Goal: Information Seeking & Learning: Check status

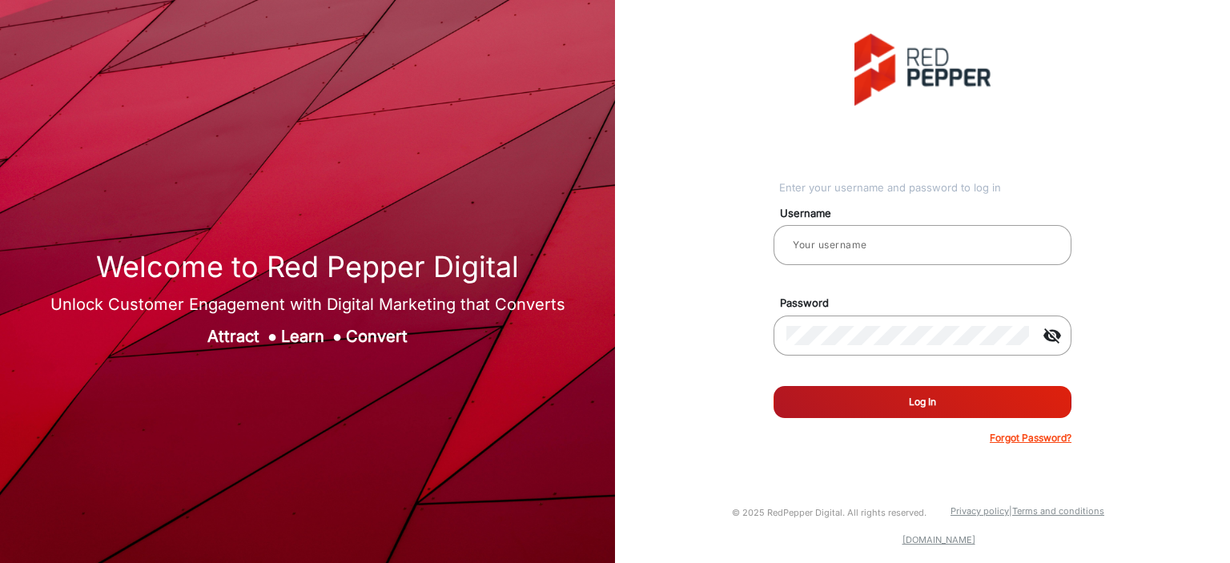
type input "[PERSON_NAME]"
click at [863, 396] on button "Log In" at bounding box center [923, 402] width 298 height 32
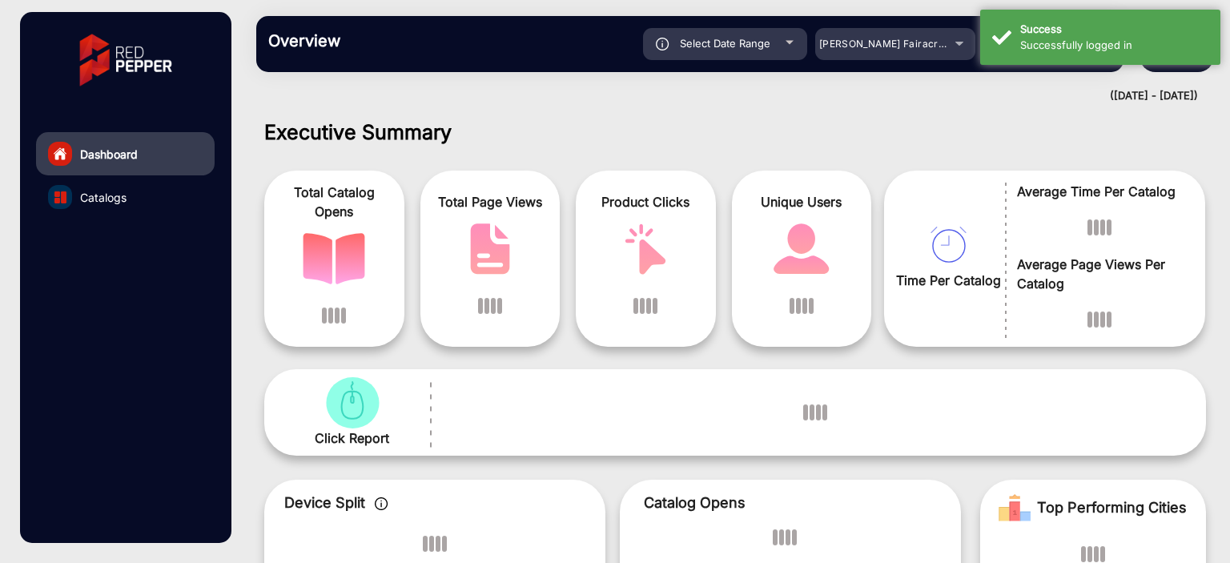
scroll to position [12, 0]
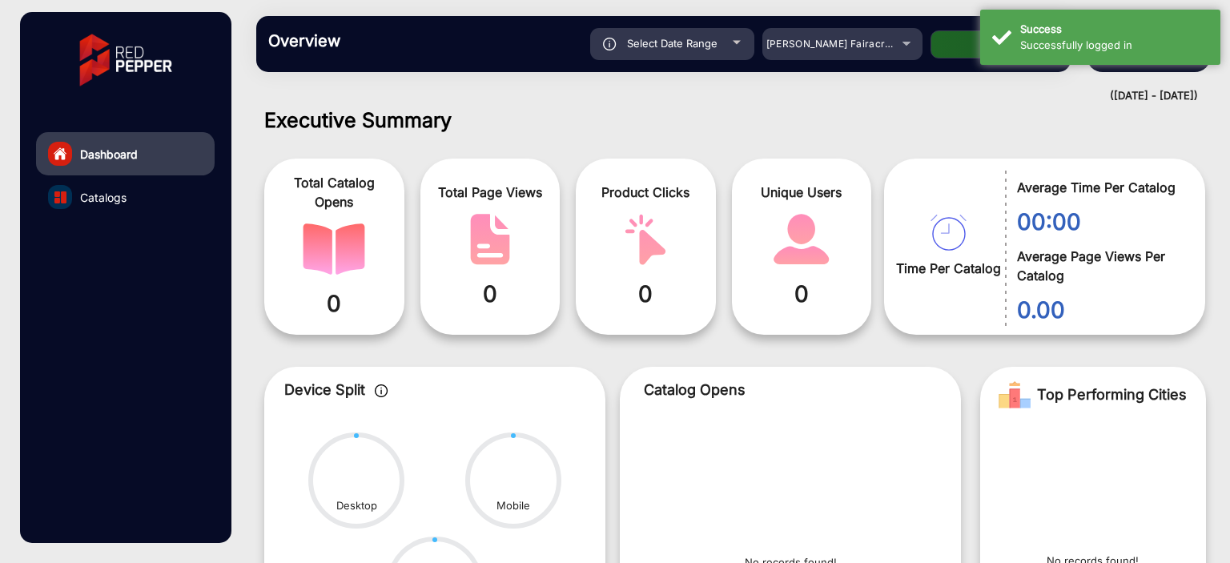
click at [738, 36] on div "Select Date Range" at bounding box center [672, 44] width 164 height 32
type input "[DATE]"
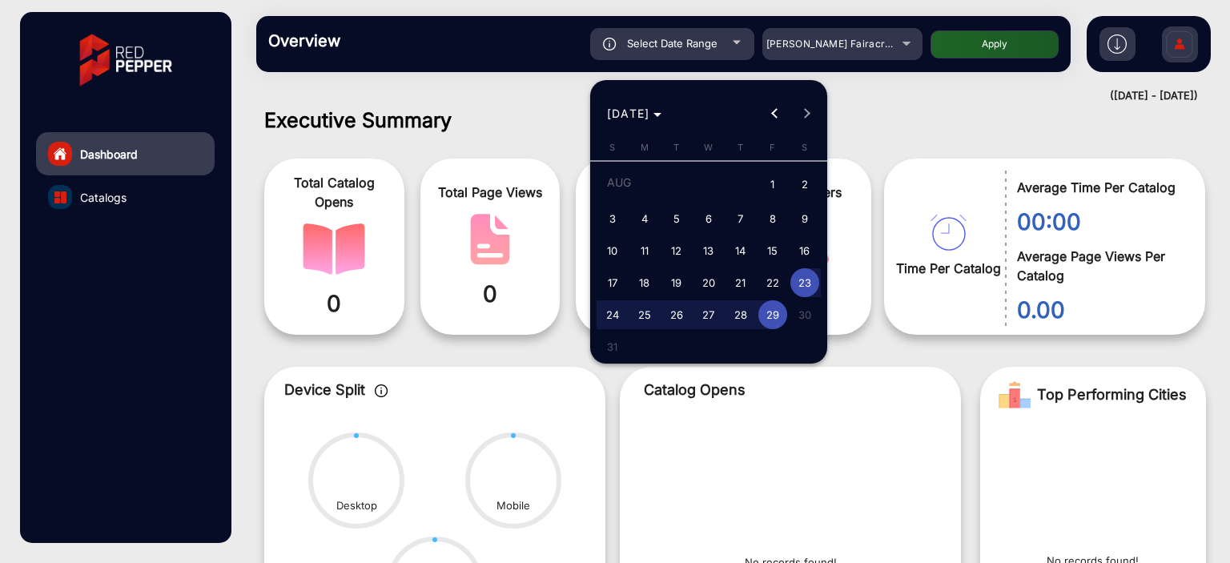
click at [879, 41] on div at bounding box center [615, 281] width 1230 height 563
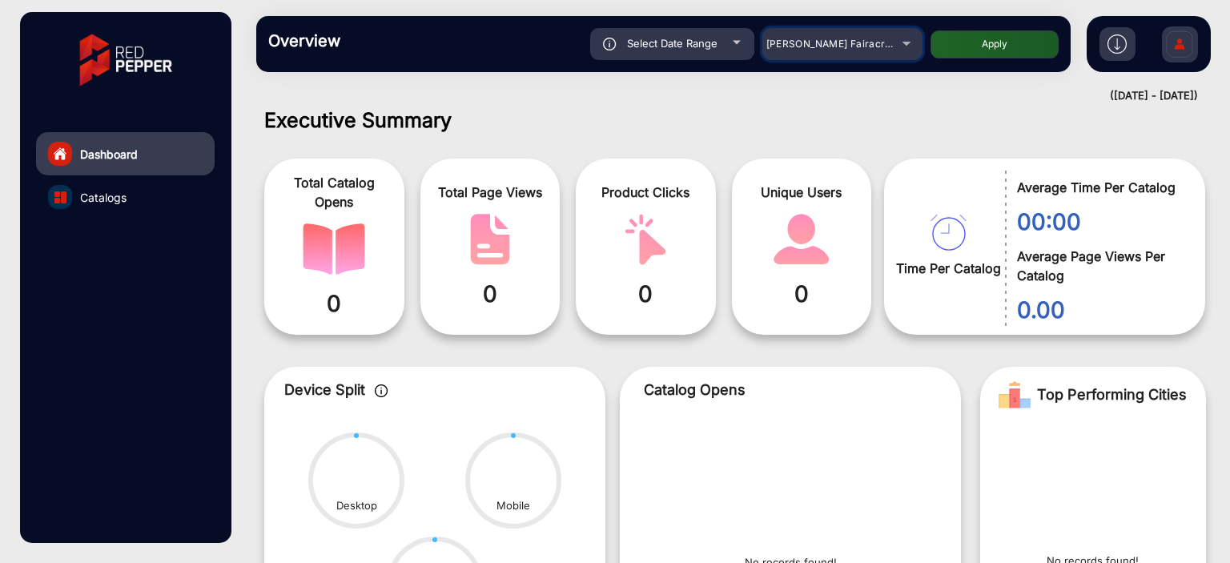
click at [877, 42] on span "[PERSON_NAME] Fairacre Farms" at bounding box center [846, 44] width 159 height 12
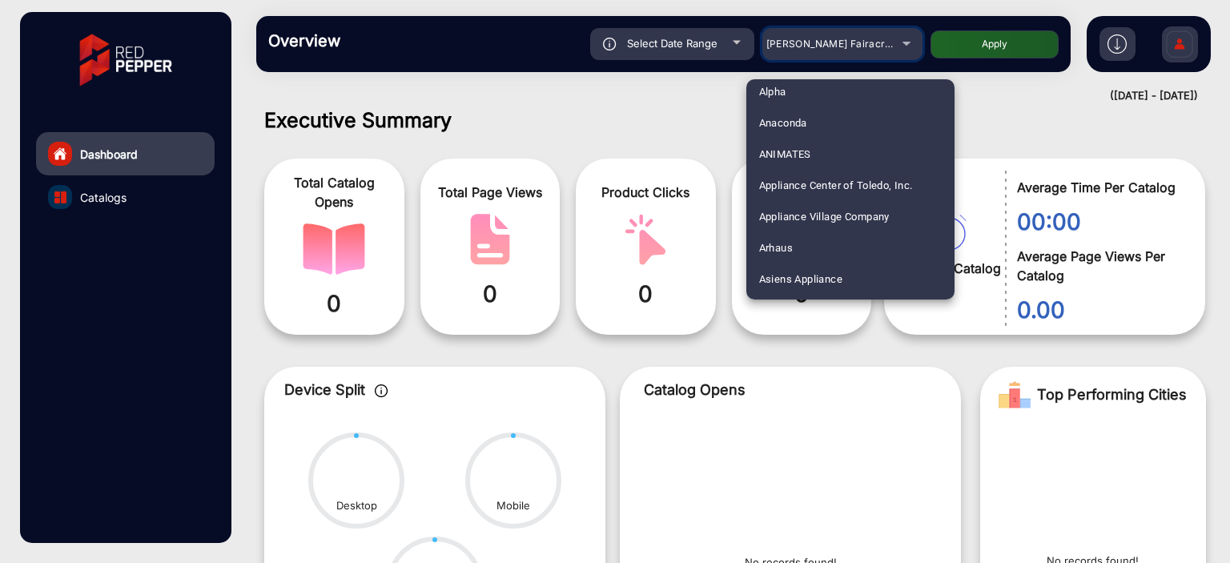
scroll to position [240, 0]
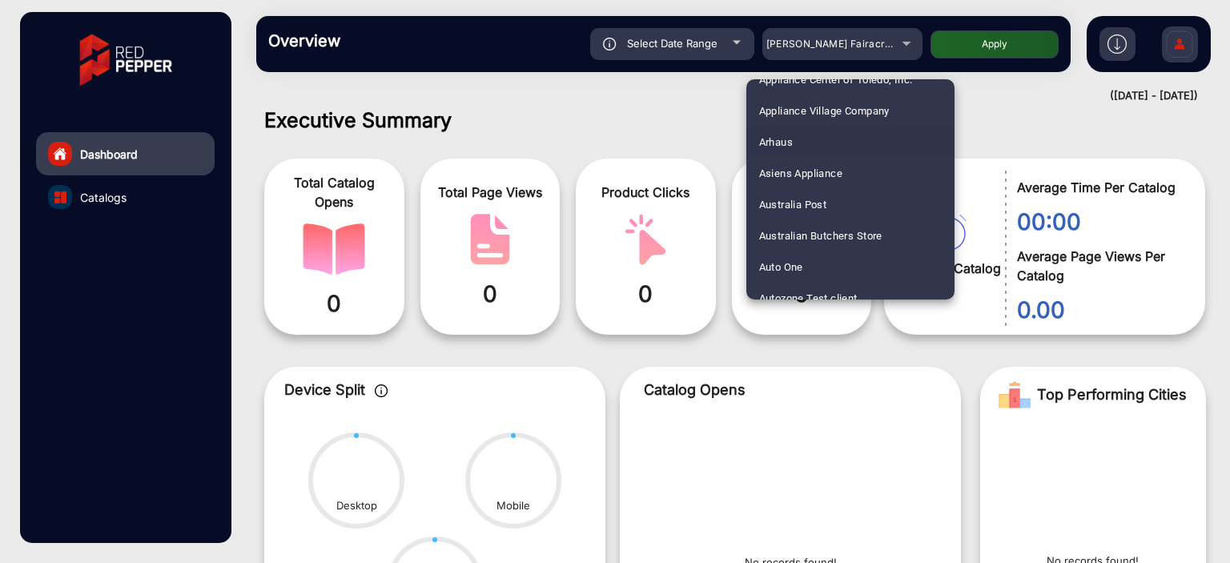
click at [806, 147] on mat-option "Arhaus" at bounding box center [850, 142] width 208 height 31
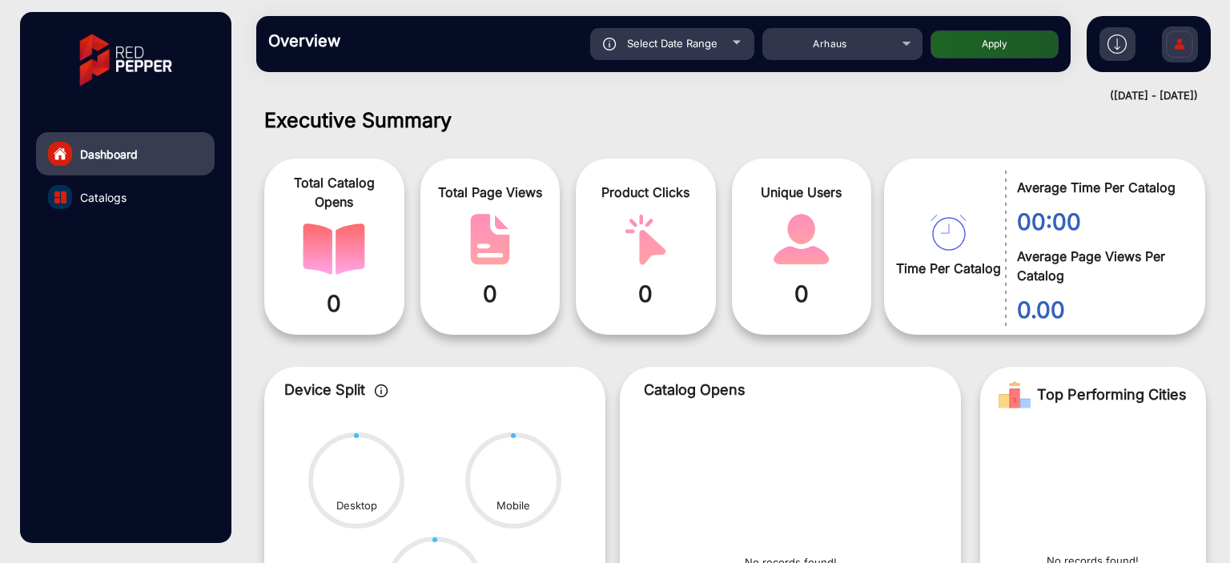
click at [137, 190] on link "Catalogs" at bounding box center [125, 196] width 179 height 43
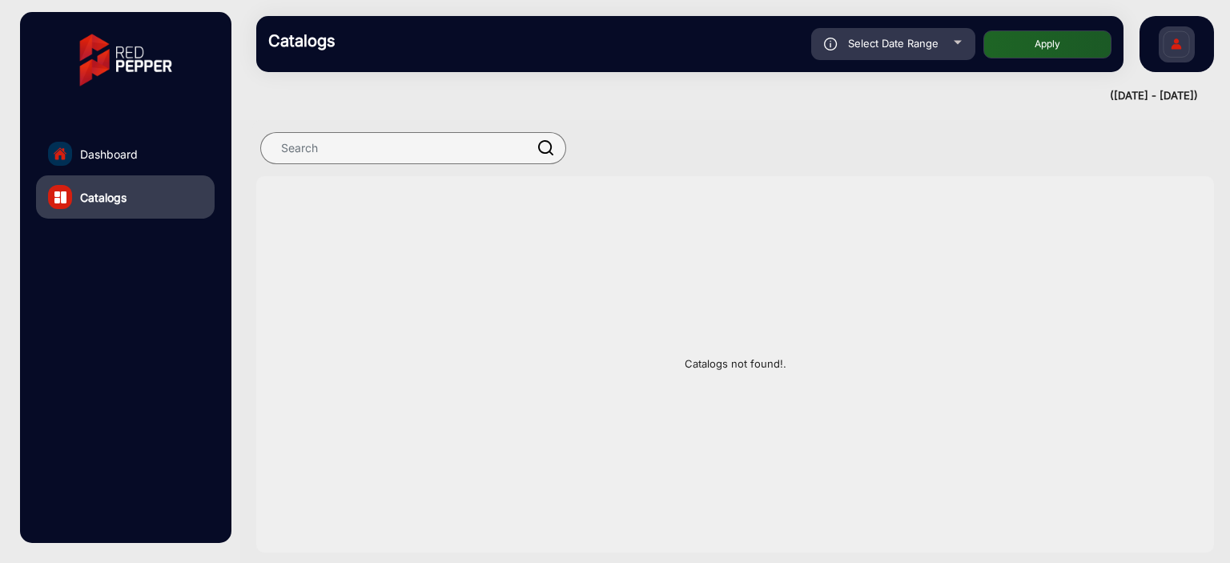
click at [881, 38] on span "Select Date Range" at bounding box center [893, 43] width 91 height 13
type input "[DATE]"
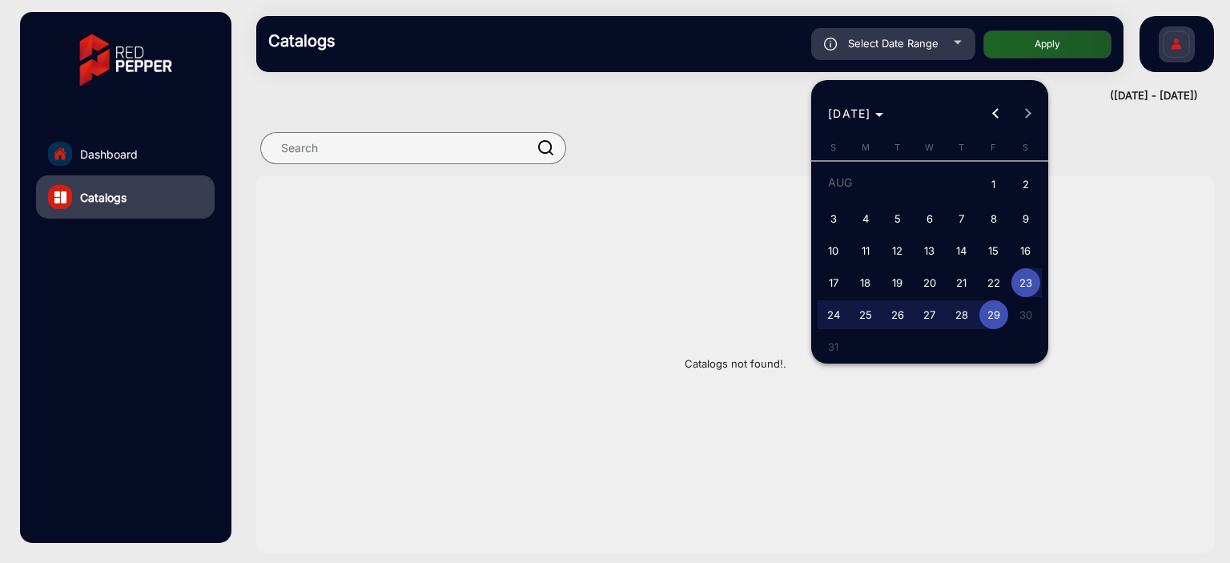
click at [1040, 41] on div at bounding box center [615, 281] width 1230 height 563
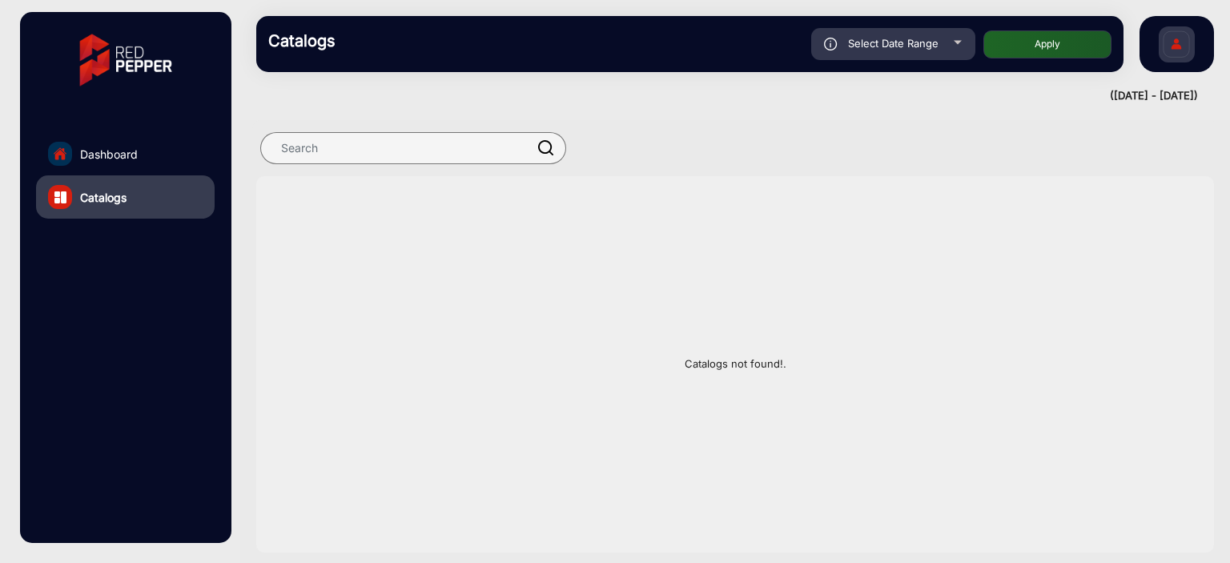
click at [1040, 41] on button "Apply" at bounding box center [1048, 44] width 128 height 28
type input "[DATE]"
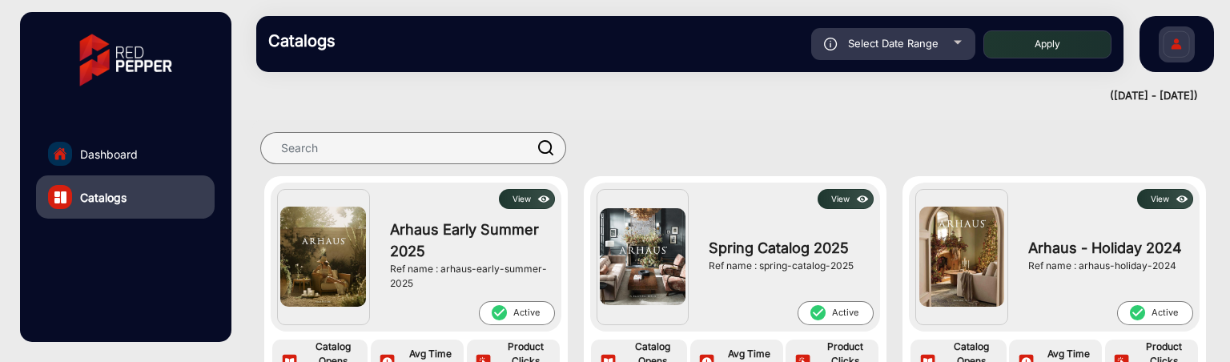
click at [529, 198] on button "View" at bounding box center [527, 199] width 56 height 20
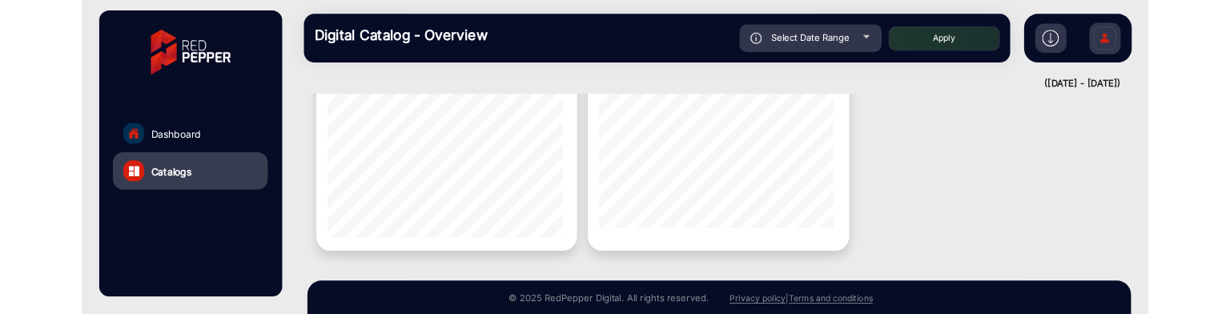
scroll to position [1909, 0]
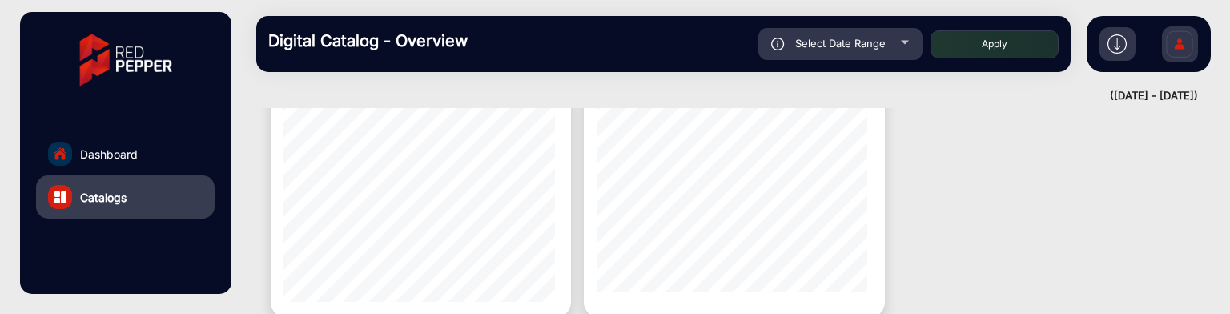
click at [157, 151] on link "Dashboard" at bounding box center [125, 153] width 179 height 43
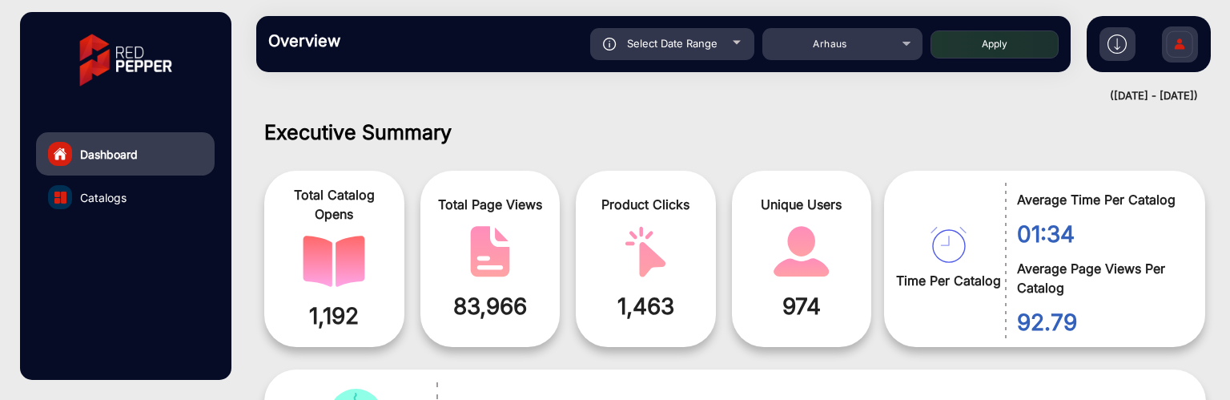
click at [746, 46] on div "Select Date Range" at bounding box center [672, 44] width 164 height 32
type input "[DATE]"
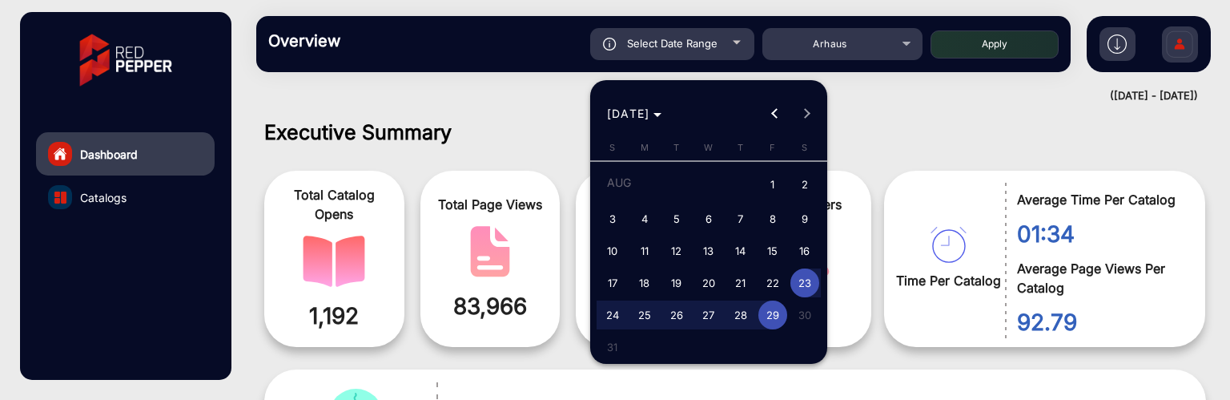
click at [772, 182] on span "1" at bounding box center [772, 185] width 29 height 33
type input "[DATE]"
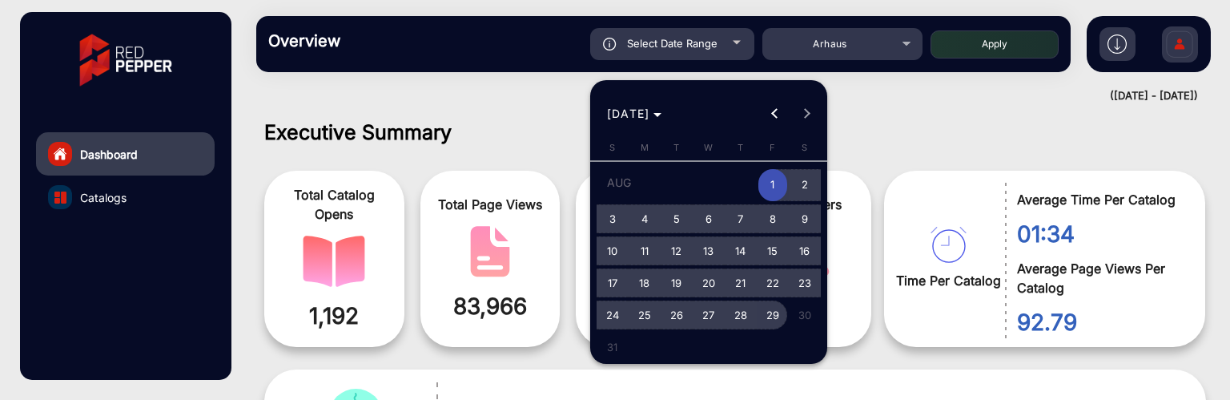
click at [771, 322] on span "29" at bounding box center [772, 314] width 29 height 29
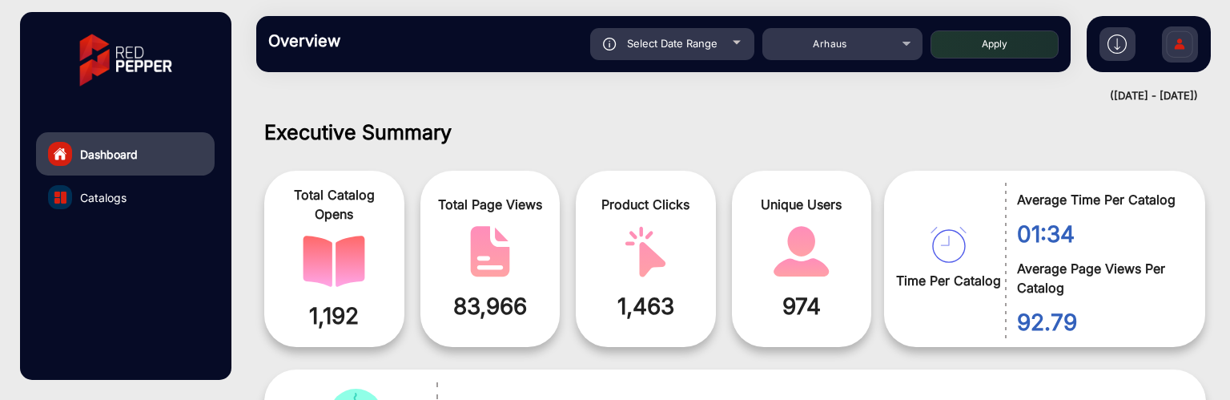
type input "[DATE]"
click at [993, 41] on button "Apply" at bounding box center [995, 44] width 128 height 28
type input "[DATE]"
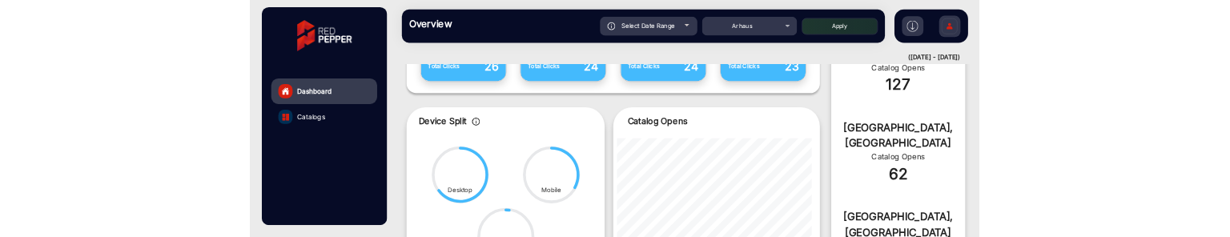
scroll to position [893, 0]
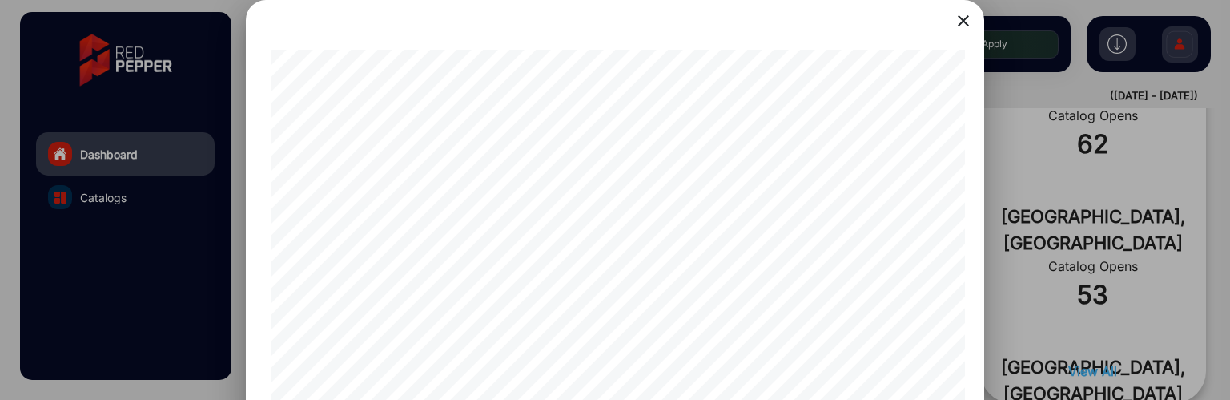
click at [968, 26] on mat-icon "close" at bounding box center [963, 20] width 19 height 19
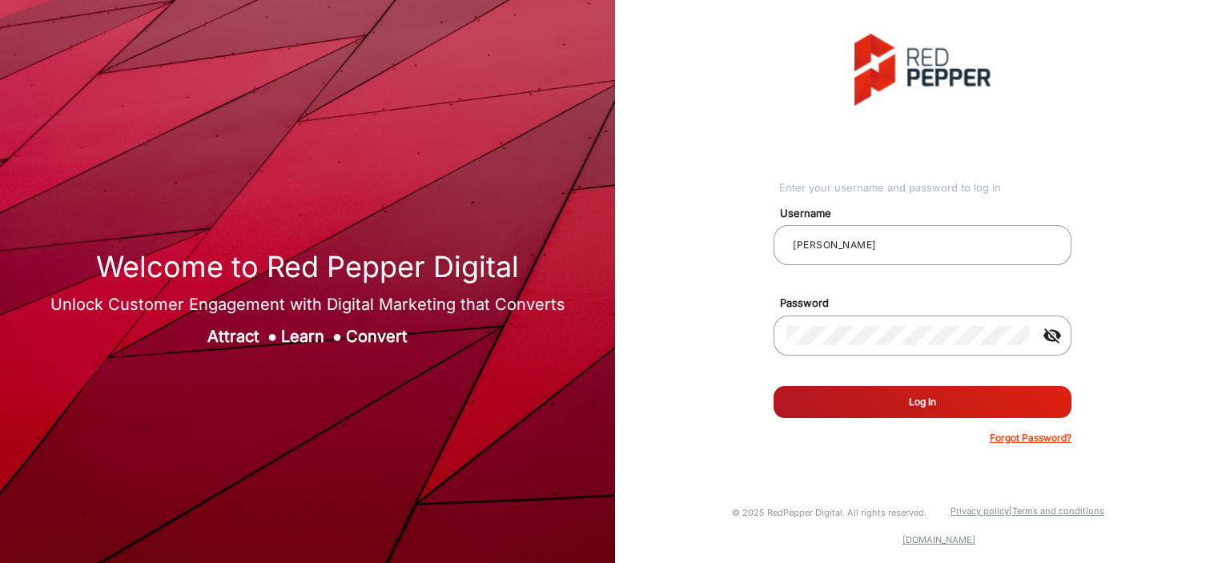
click at [871, 396] on button "Log In" at bounding box center [923, 402] width 298 height 32
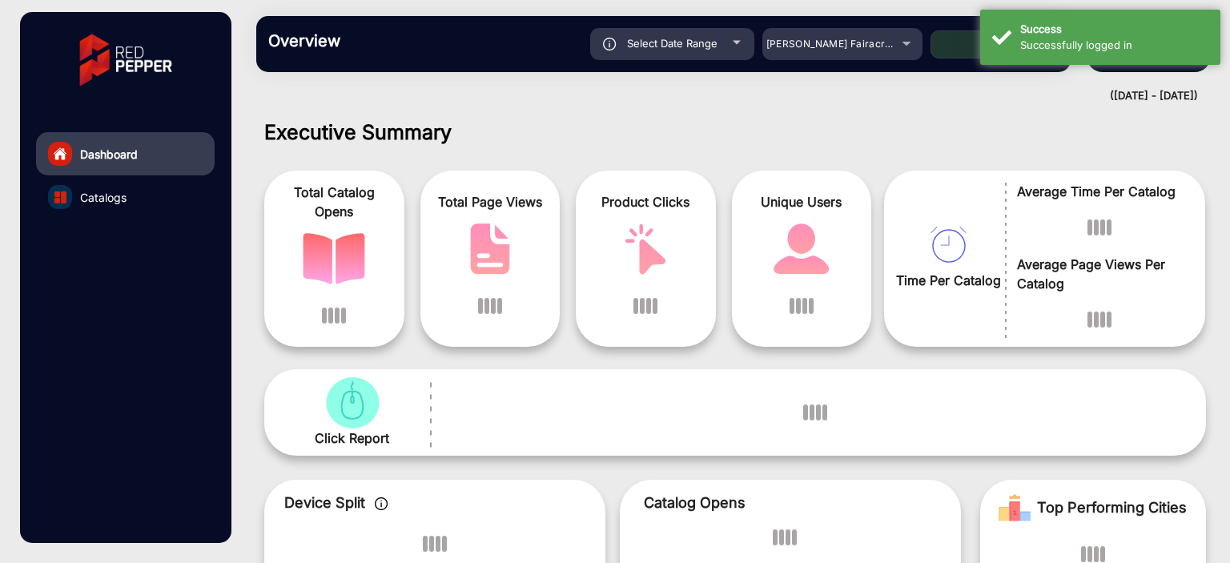
scroll to position [12, 0]
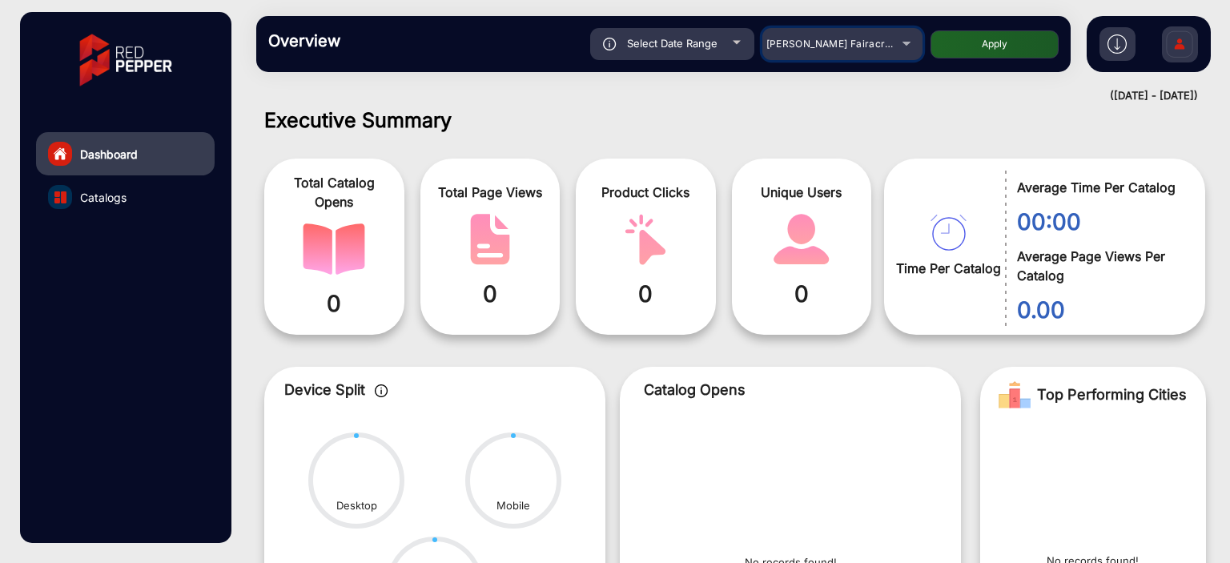
click at [832, 44] on span "[PERSON_NAME] Fairacre Farms" at bounding box center [846, 44] width 159 height 12
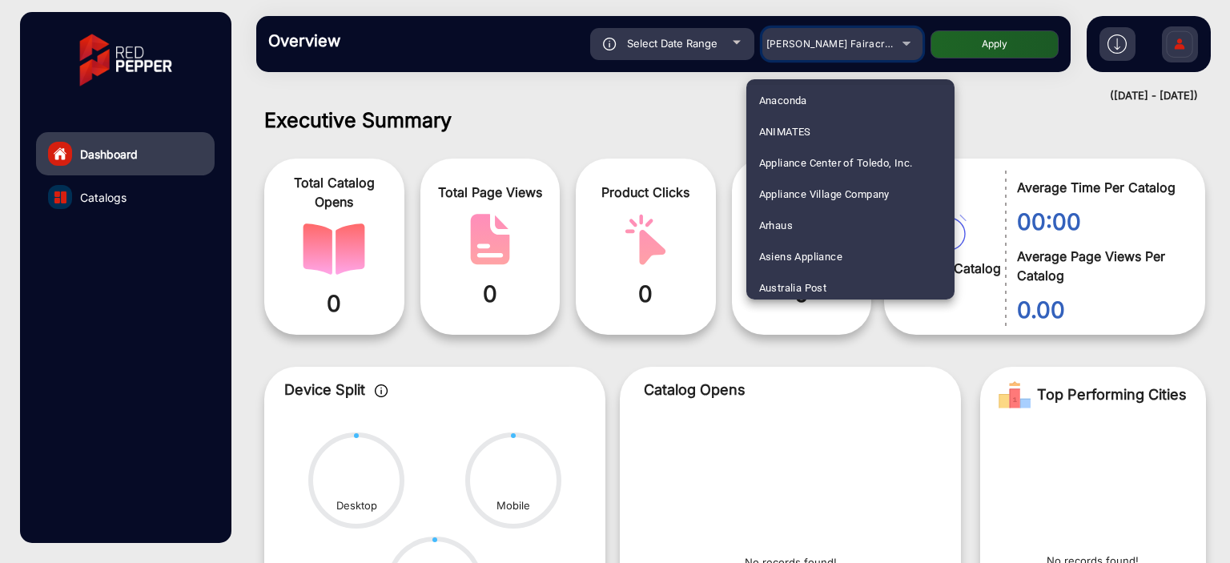
scroll to position [160, 0]
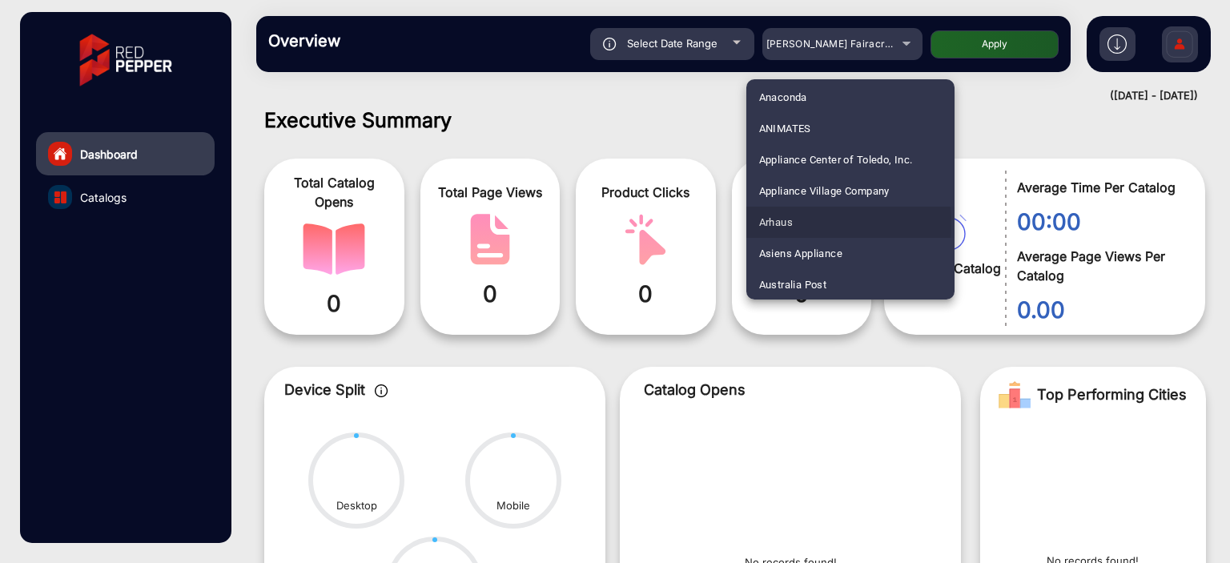
click at [796, 224] on mat-option "Arhaus" at bounding box center [850, 222] width 208 height 31
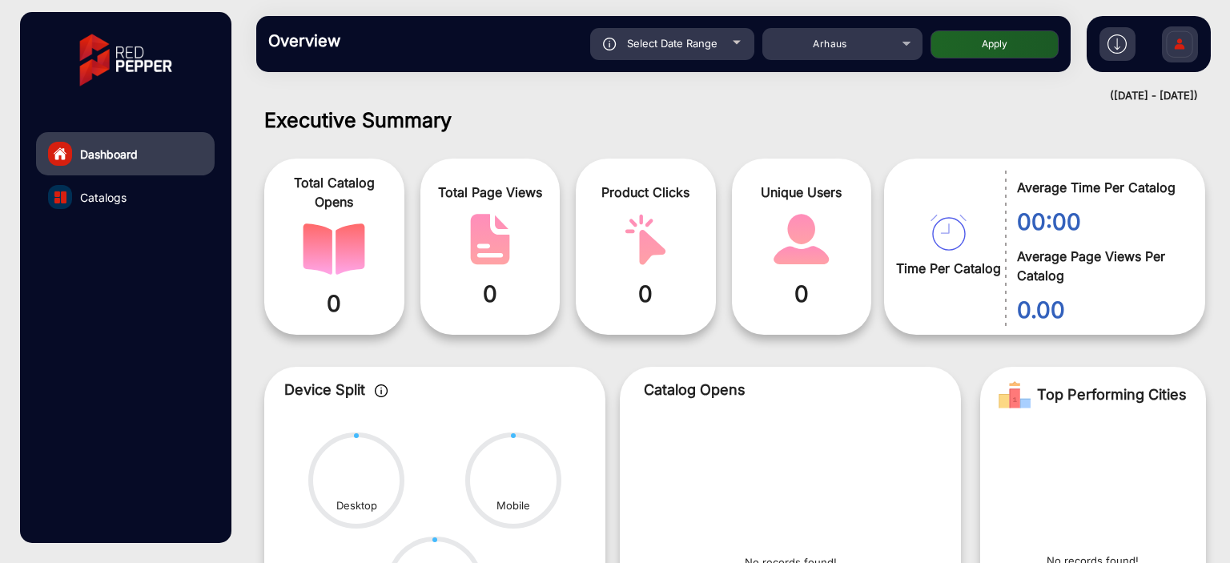
click at [985, 58] on div "Select Date Range 8/23/2025 8/23/2025 – 8/29/2025 8/29/2025 Arhaus Apply" at bounding box center [703, 44] width 711 height 32
click at [1004, 38] on button "Apply" at bounding box center [995, 44] width 128 height 28
type input "[DATE]"
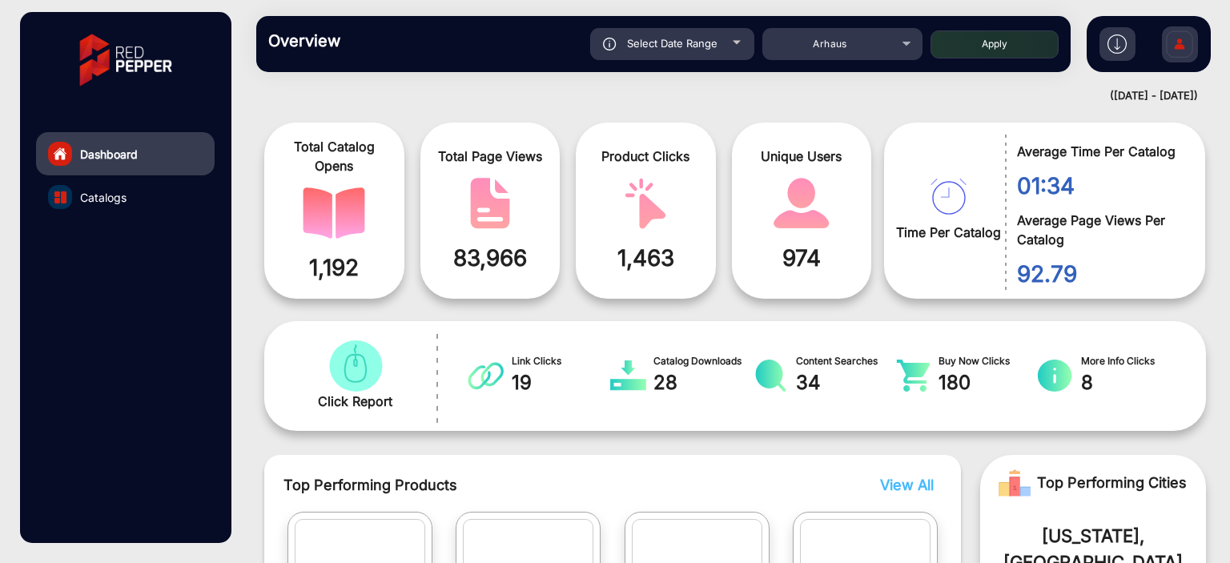
scroll to position [14, 0]
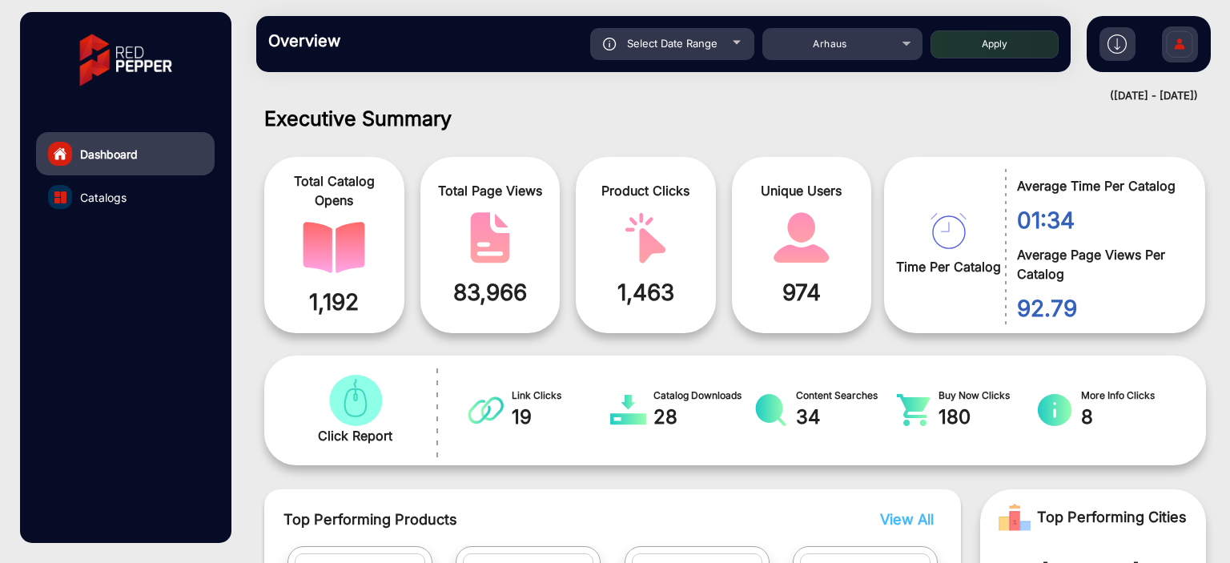
drag, startPoint x: 357, startPoint y: 308, endPoint x: 313, endPoint y: 298, distance: 45.3
click at [313, 298] on span "1,192" at bounding box center [334, 302] width 116 height 34
click at [490, 304] on span "83,966" at bounding box center [491, 293] width 116 height 34
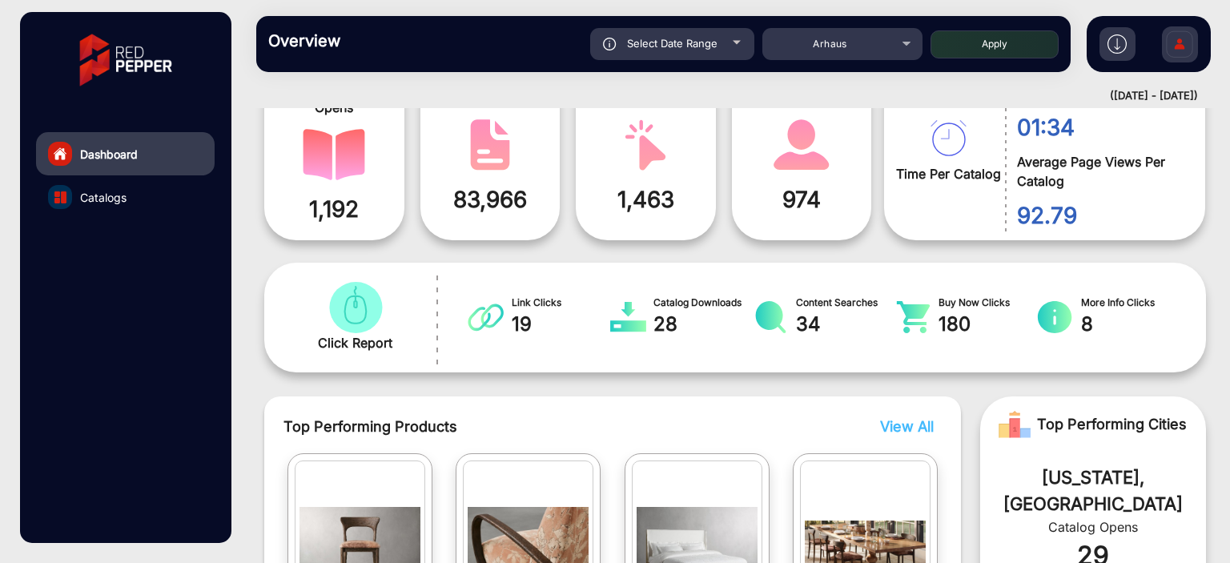
scroll to position [80, 0]
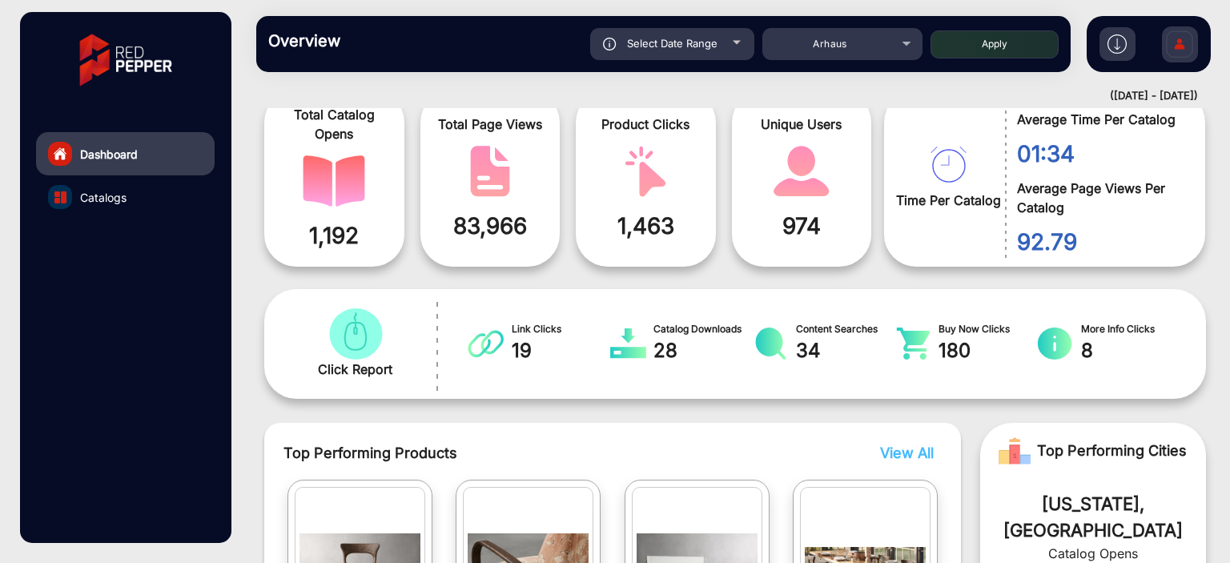
click at [505, 235] on span "83,966" at bounding box center [491, 226] width 116 height 34
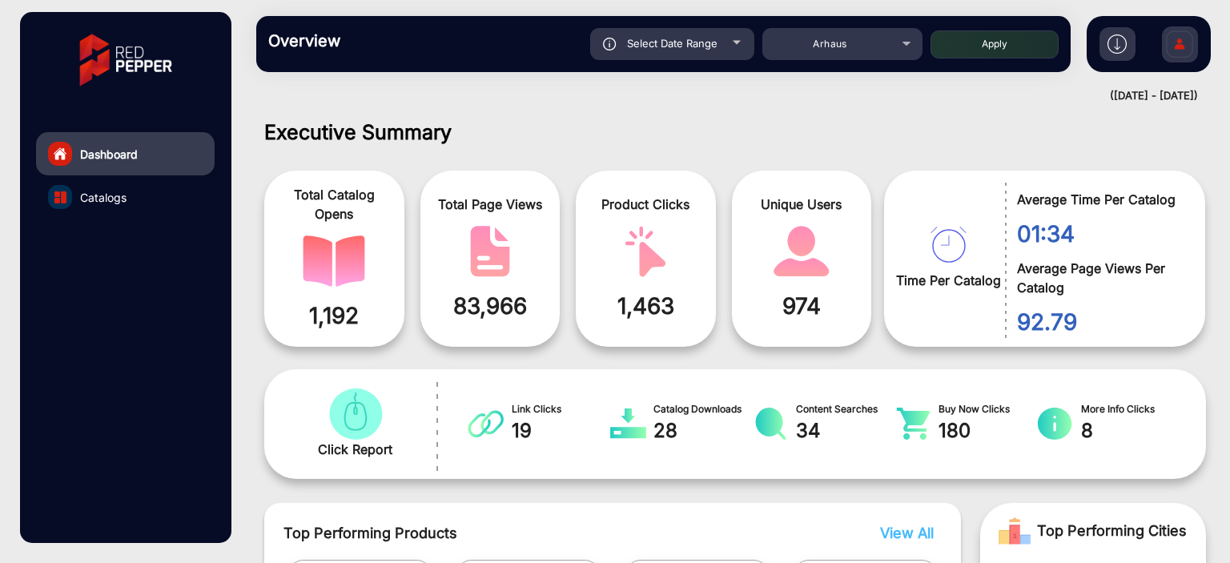
click at [658, 306] on span "1,463" at bounding box center [646, 306] width 116 height 34
drag, startPoint x: 1080, startPoint y: 235, endPoint x: 1010, endPoint y: 233, distance: 70.5
click at [1010, 233] on div "01:34" at bounding box center [1093, 230] width 176 height 42
click at [1076, 328] on span "92.79" at bounding box center [1099, 322] width 164 height 34
drag, startPoint x: 1076, startPoint y: 328, endPoint x: 1054, endPoint y: 324, distance: 22.9
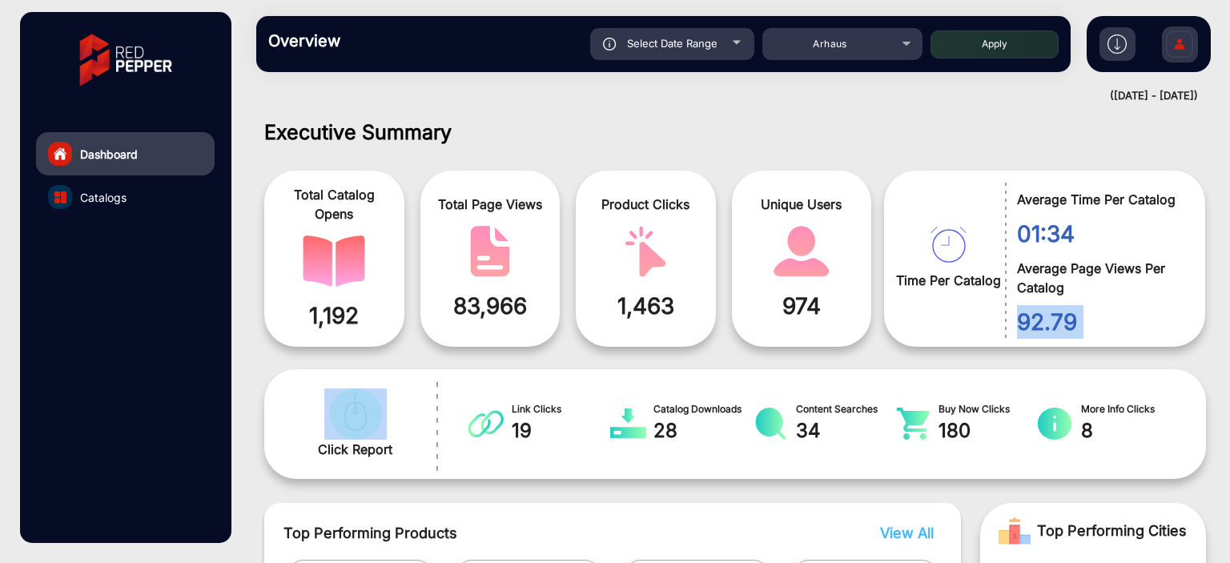
click at [1054, 324] on span "92.79" at bounding box center [1099, 322] width 164 height 34
click at [1133, 307] on span "92.79" at bounding box center [1099, 322] width 164 height 34
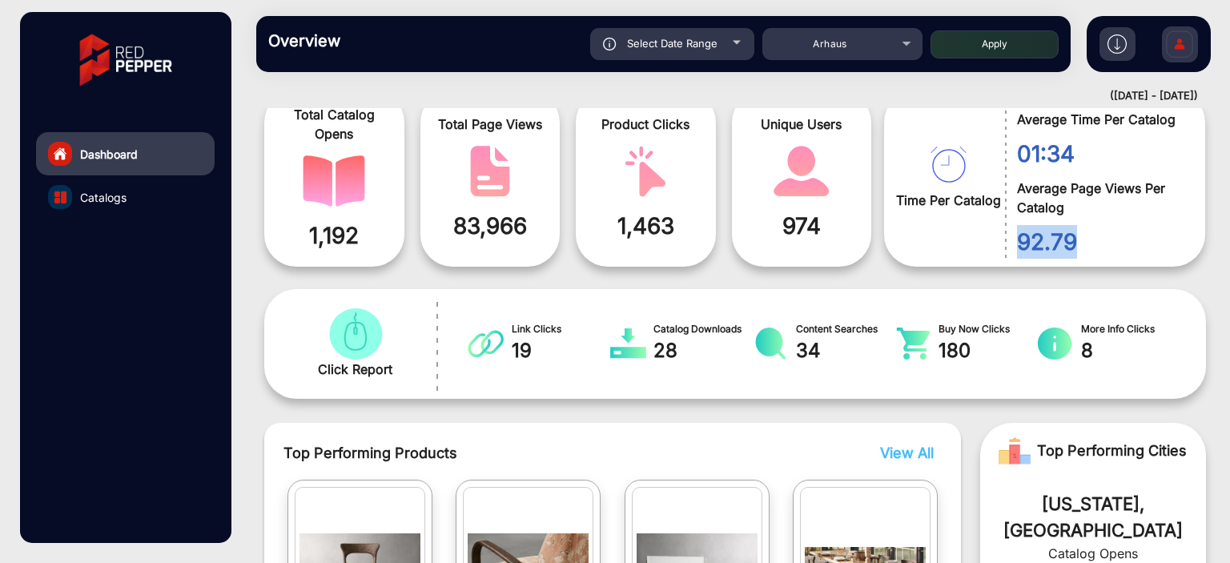
drag, startPoint x: 1096, startPoint y: 251, endPoint x: 1013, endPoint y: 235, distance: 84.0
click at [1013, 235] on div "92.79" at bounding box center [1093, 238] width 176 height 42
click at [1173, 232] on span "92.79" at bounding box center [1099, 242] width 164 height 34
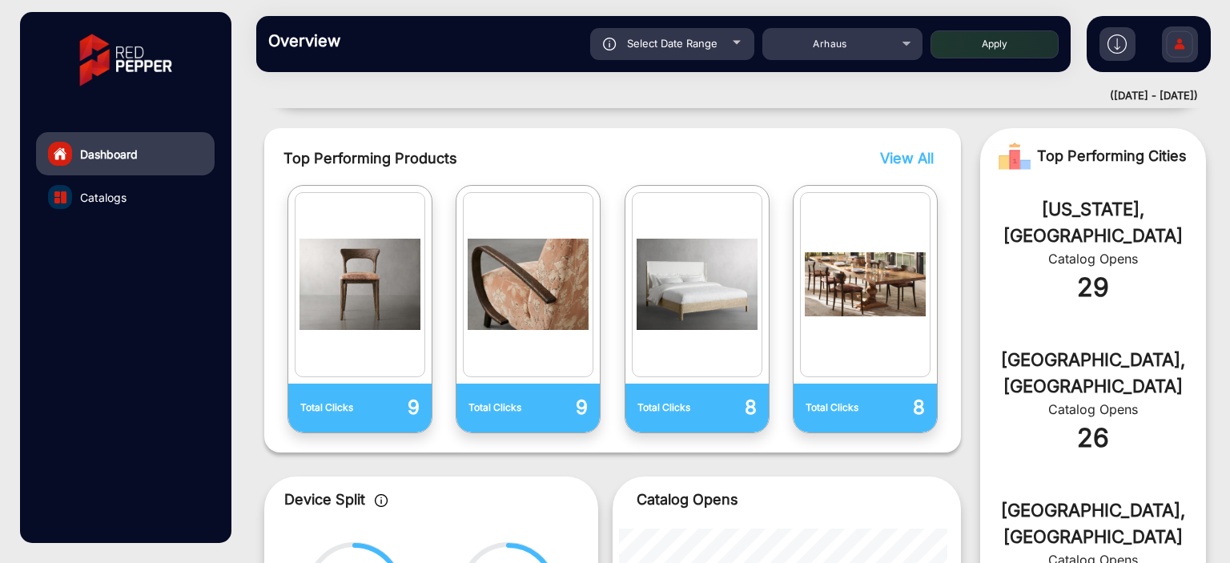
scroll to position [400, 0]
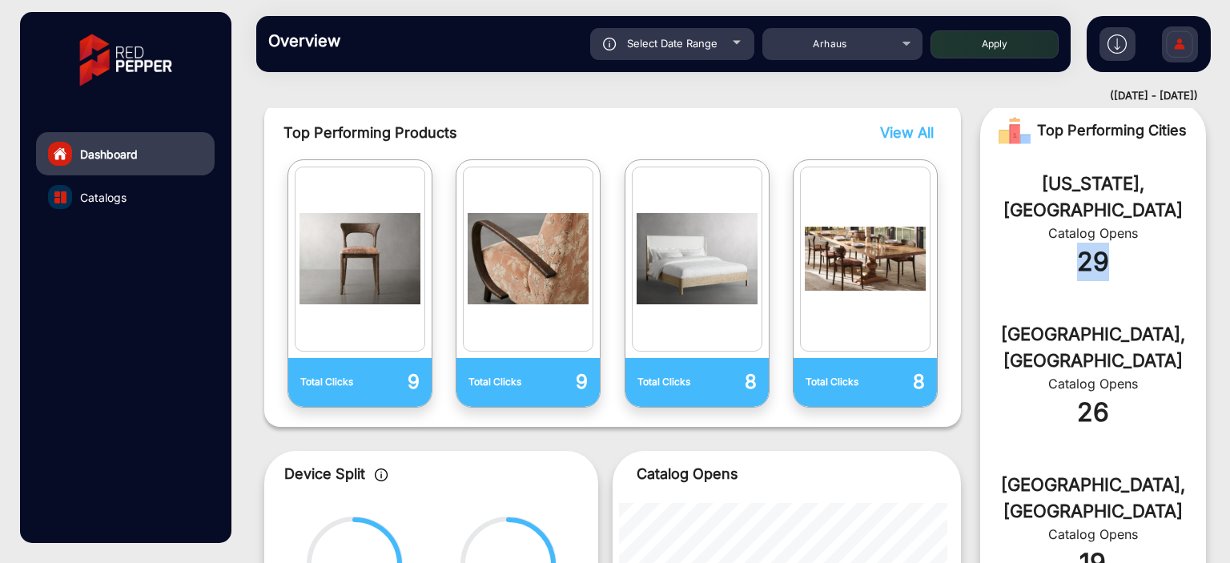
drag, startPoint x: 1137, startPoint y: 246, endPoint x: 1056, endPoint y: 236, distance: 80.7
click at [1056, 243] on div "29" at bounding box center [1093, 262] width 178 height 38
click at [1125, 243] on div "29" at bounding box center [1093, 262] width 178 height 38
drag, startPoint x: 1133, startPoint y: 222, endPoint x: 1041, endPoint y: 224, distance: 92.1
click at [1041, 243] on div "29" at bounding box center [1093, 262] width 178 height 38
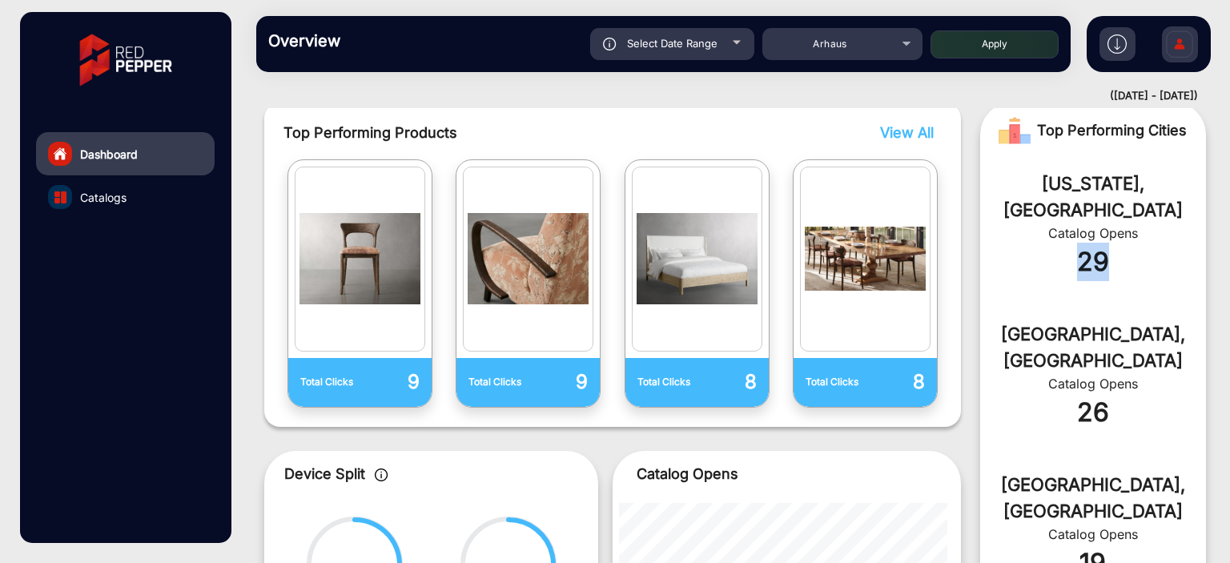
click at [1041, 243] on div "29" at bounding box center [1093, 262] width 178 height 38
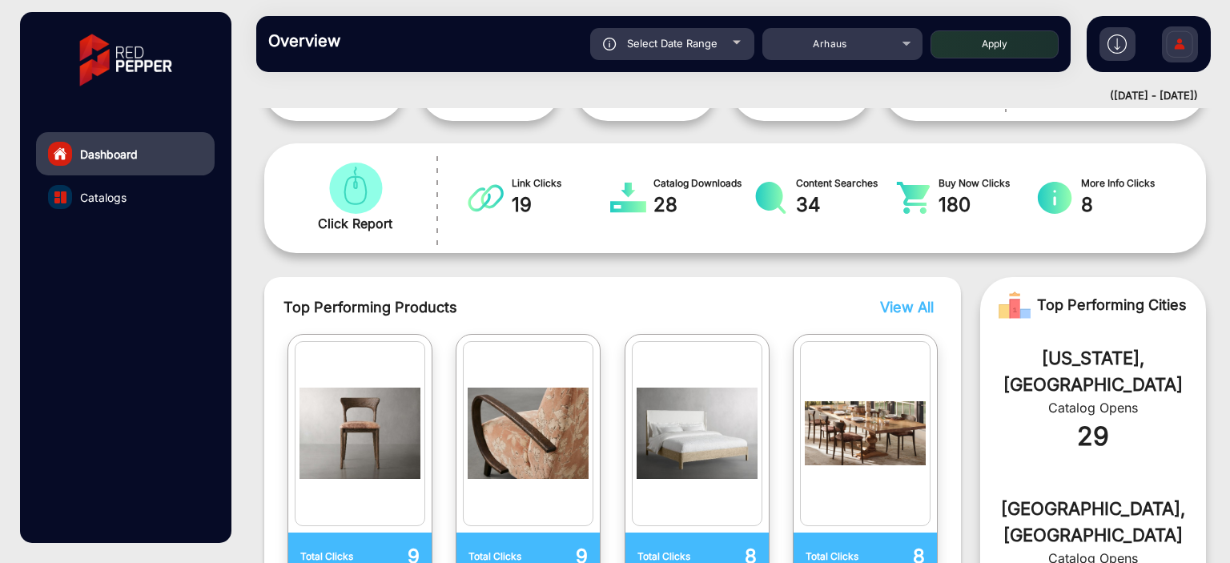
scroll to position [320, 0]
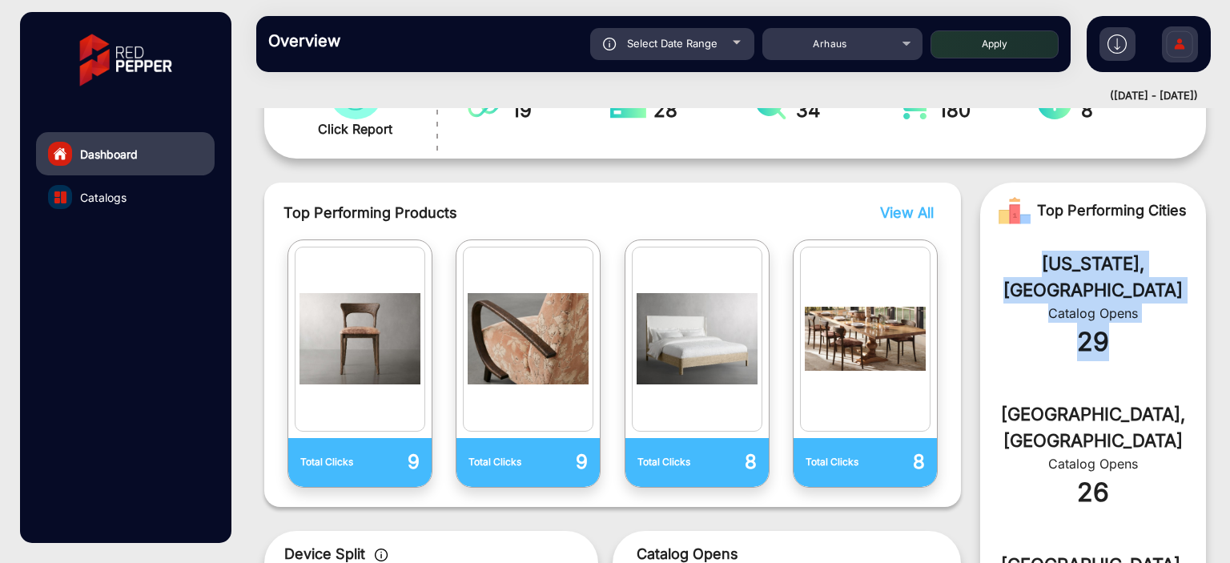
drag, startPoint x: 1105, startPoint y: 310, endPoint x: 1028, endPoint y: 260, distance: 91.3
click at [1028, 260] on div "New York, US Catalog Opens 29" at bounding box center [1093, 314] width 226 height 151
click at [1004, 323] on div "29" at bounding box center [1093, 342] width 178 height 38
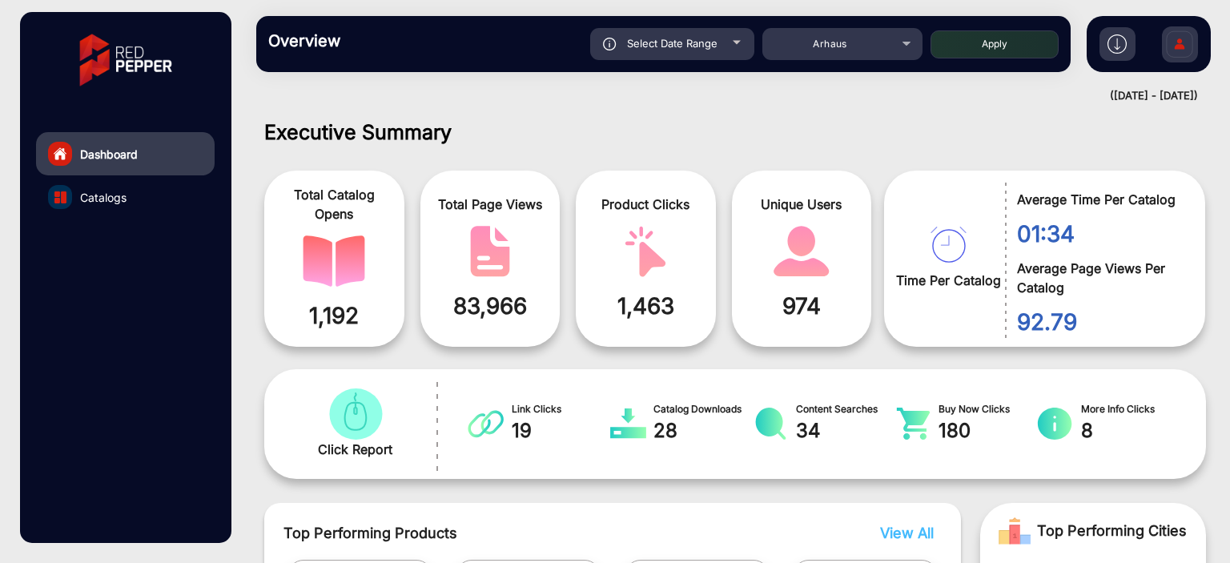
scroll to position [80, 0]
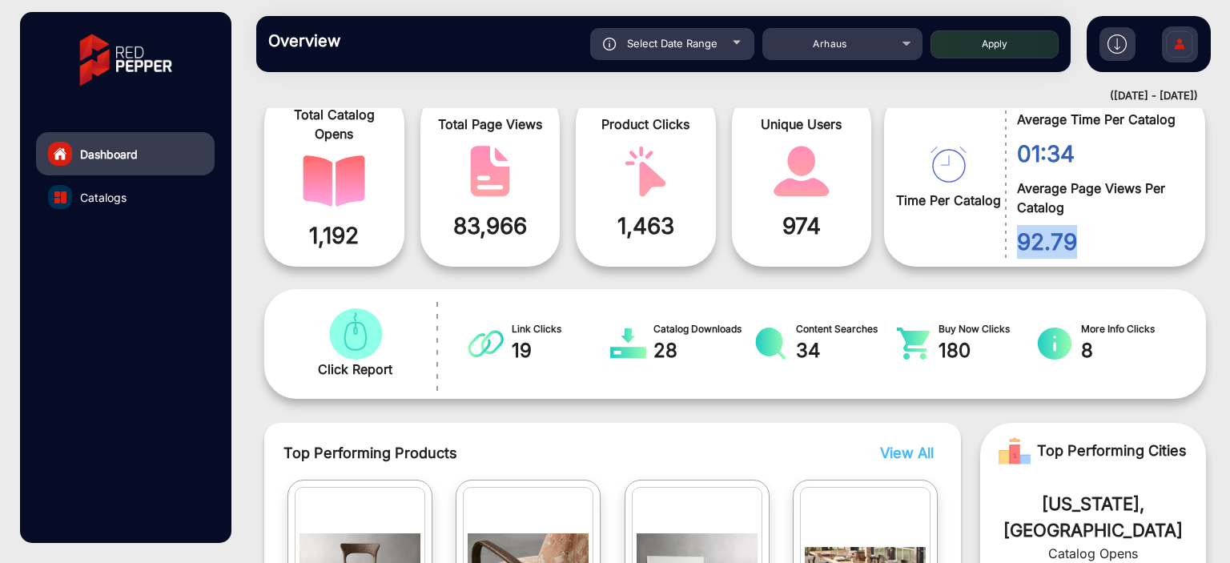
drag, startPoint x: 1080, startPoint y: 239, endPoint x: 1009, endPoint y: 243, distance: 71.4
click at [1009, 243] on div "92.79" at bounding box center [1093, 238] width 176 height 42
click at [1089, 232] on span "92.79" at bounding box center [1099, 242] width 164 height 34
drag, startPoint x: 1076, startPoint y: 239, endPoint x: 1011, endPoint y: 230, distance: 66.3
click at [1011, 230] on div "92.79" at bounding box center [1093, 238] width 176 height 42
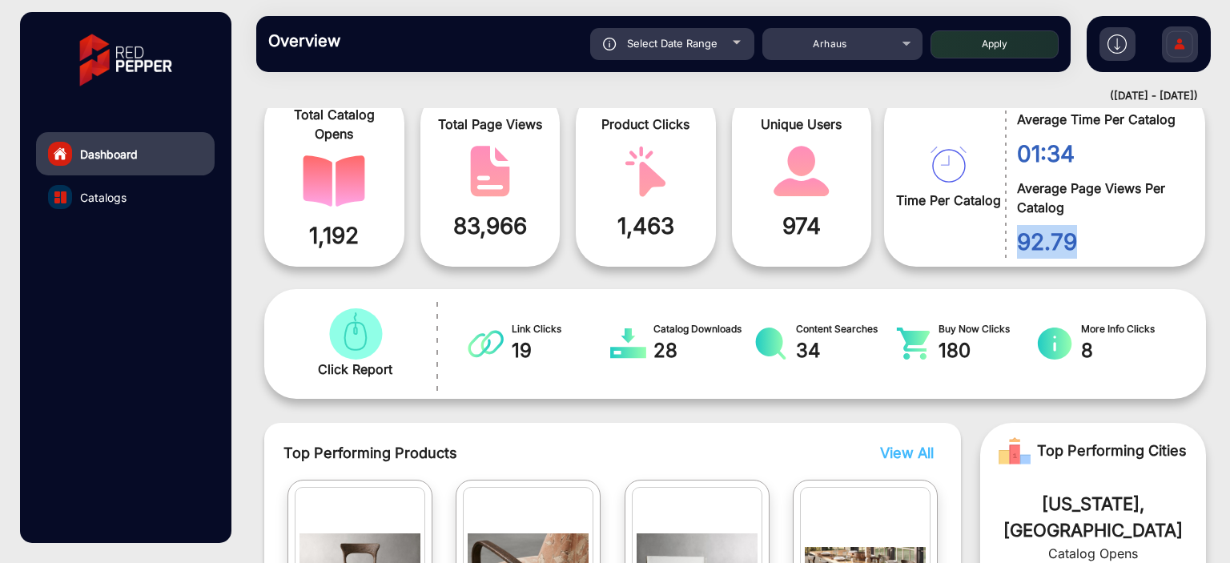
click at [1123, 231] on span "92.79" at bounding box center [1099, 242] width 164 height 34
click at [1113, 233] on span "92.79" at bounding box center [1099, 242] width 164 height 34
drag, startPoint x: 1102, startPoint y: 238, endPoint x: 1015, endPoint y: 228, distance: 87.8
click at [1017, 228] on span "92.79" at bounding box center [1099, 242] width 164 height 34
